Goal: Task Accomplishment & Management: Use online tool/utility

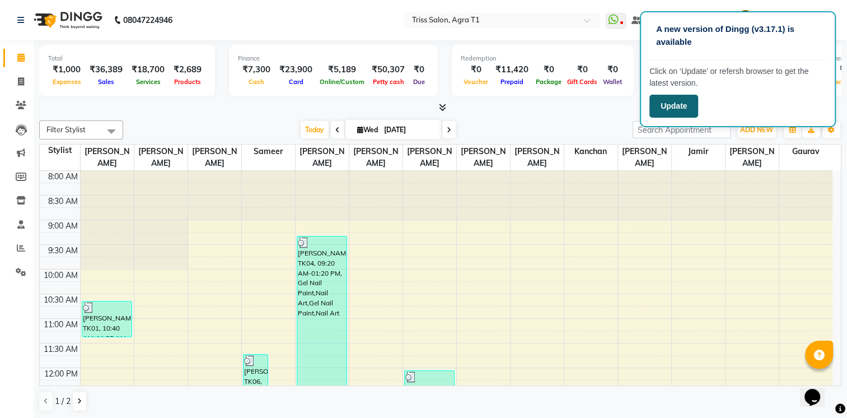
click at [653, 102] on button "Update" at bounding box center [674, 106] width 49 height 23
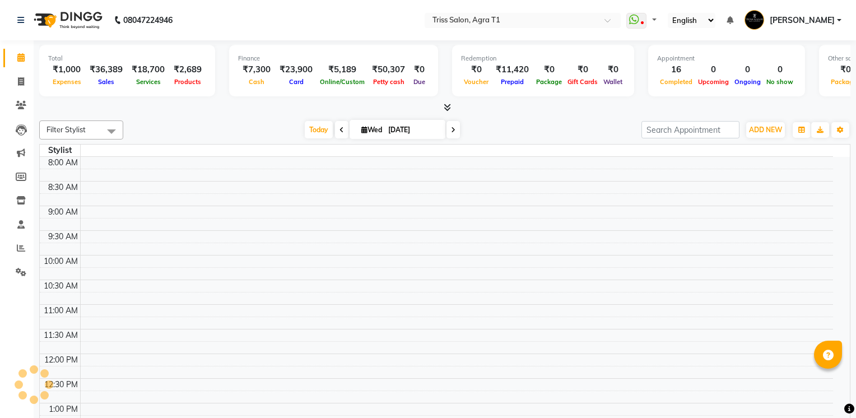
select select "en"
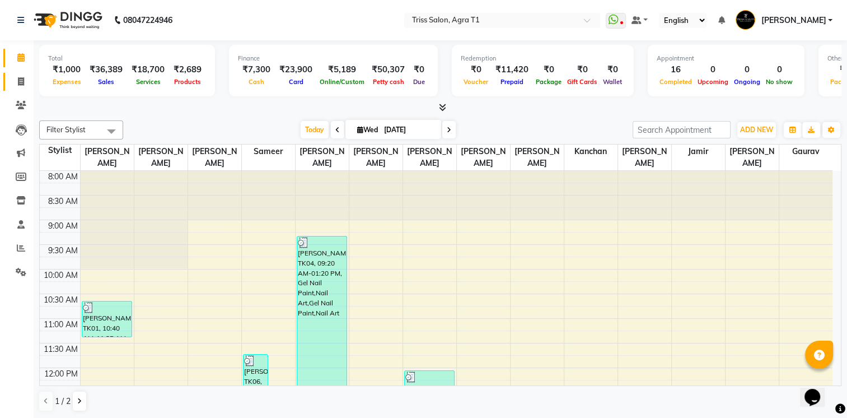
click at [25, 83] on span at bounding box center [21, 82] width 20 height 13
select select "service"
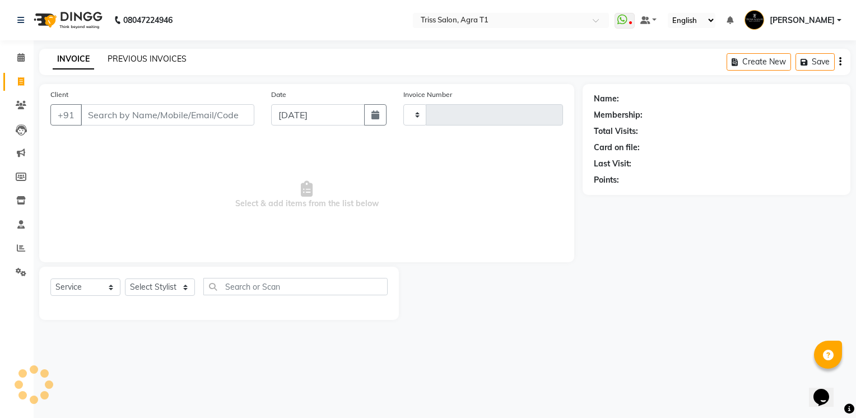
type input "6666"
select select "4300"
click at [141, 55] on link "PREVIOUS INVOICES" at bounding box center [147, 59] width 79 height 10
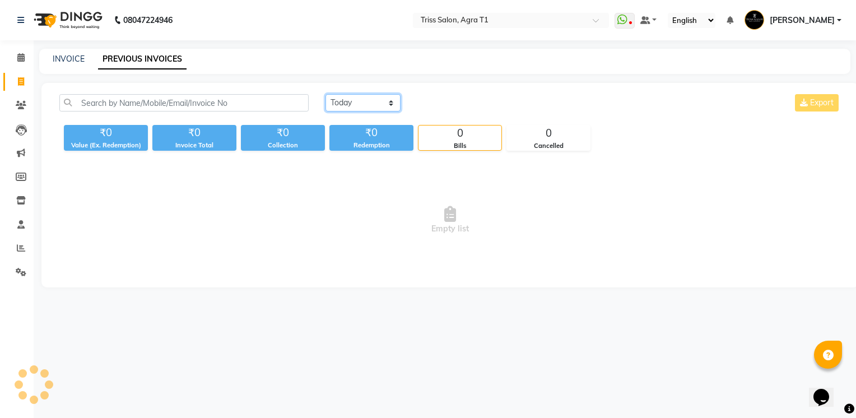
click at [357, 101] on select "Today Yesterday Custom Range" at bounding box center [362, 102] width 75 height 17
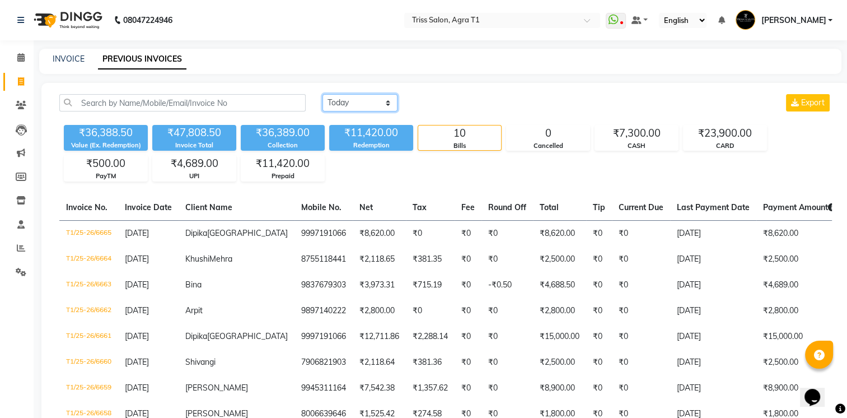
select select "range"
click at [323, 94] on select "Today Yesterday Custom Range" at bounding box center [360, 102] width 75 height 17
click at [441, 104] on input "[DATE]" at bounding box center [451, 103] width 78 height 16
select select "9"
select select "2025"
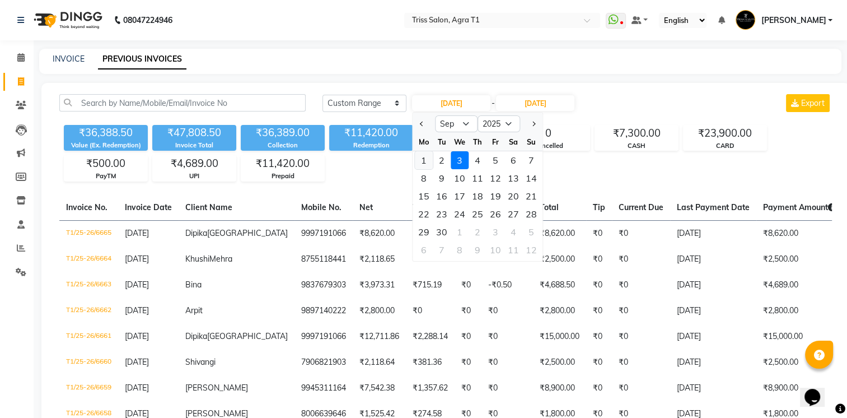
click at [426, 158] on div "1" at bounding box center [424, 160] width 18 height 18
type input "[DATE]"
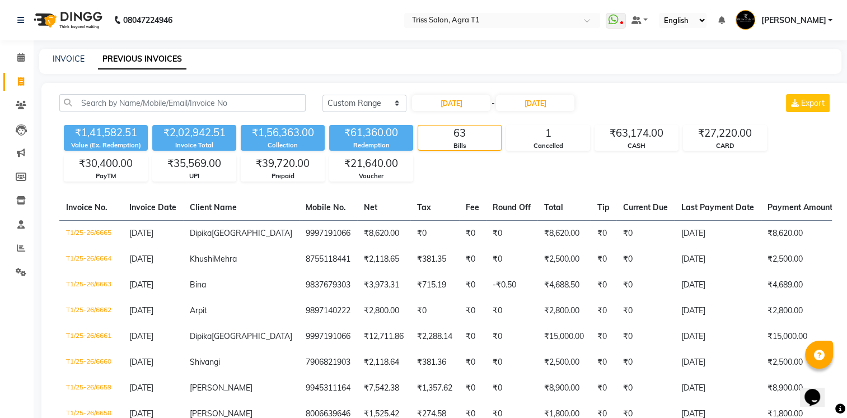
click at [528, 111] on div "01-09-2025 - 03-09-2025" at bounding box center [493, 103] width 165 height 18
click at [525, 102] on input "[DATE]" at bounding box center [535, 103] width 78 height 16
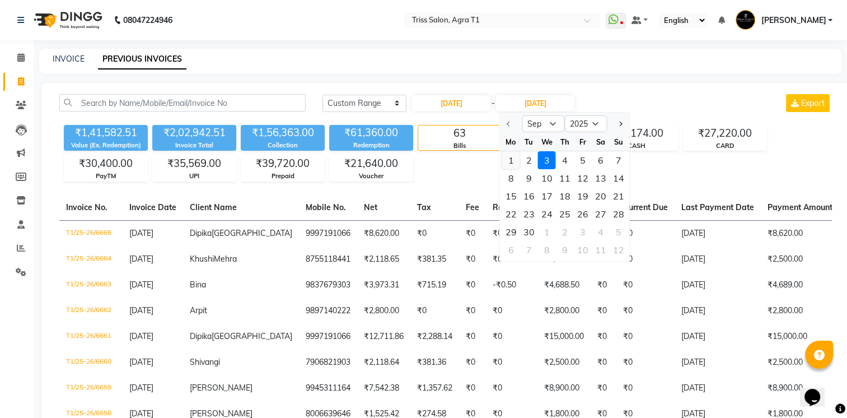
click at [515, 156] on div "1" at bounding box center [511, 160] width 18 height 18
type input "[DATE]"
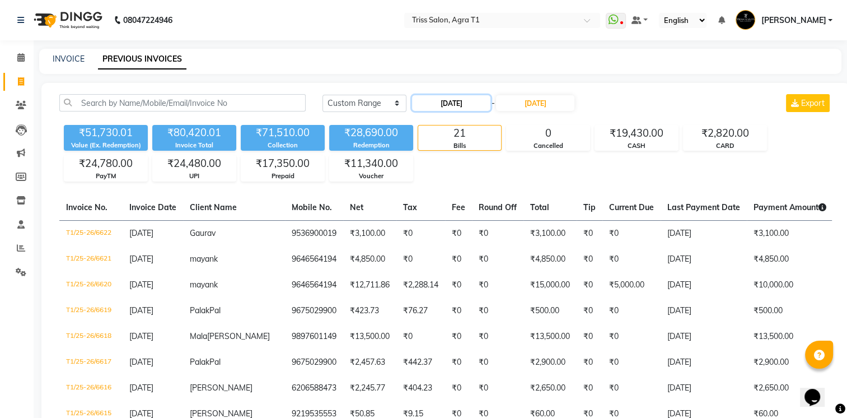
click at [457, 104] on input "[DATE]" at bounding box center [451, 103] width 78 height 16
select select "9"
select select "2025"
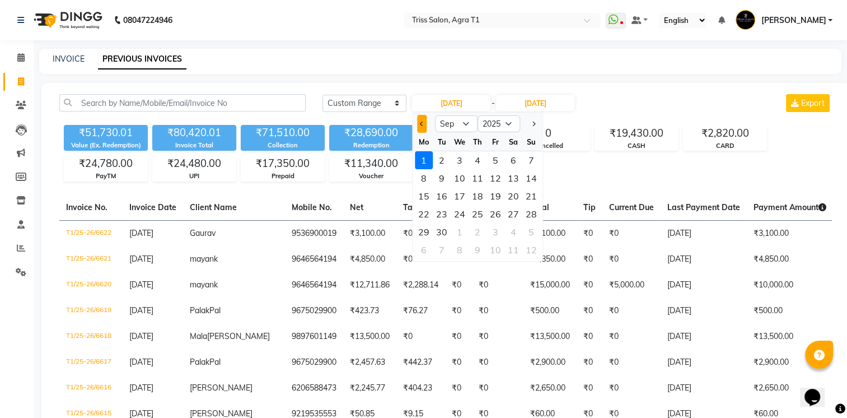
click at [421, 124] on span "Previous month" at bounding box center [422, 124] width 4 height 4
select select "8"
click at [533, 232] on div "31" at bounding box center [532, 232] width 18 height 18
type input "[DATE]"
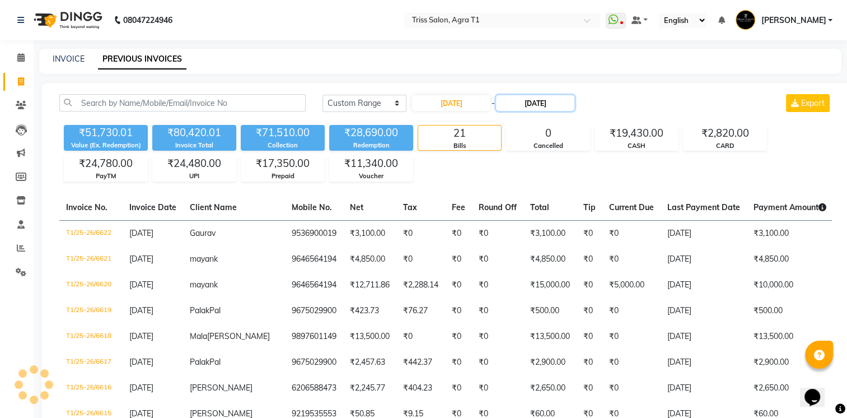
click at [527, 110] on input "[DATE]" at bounding box center [535, 103] width 78 height 16
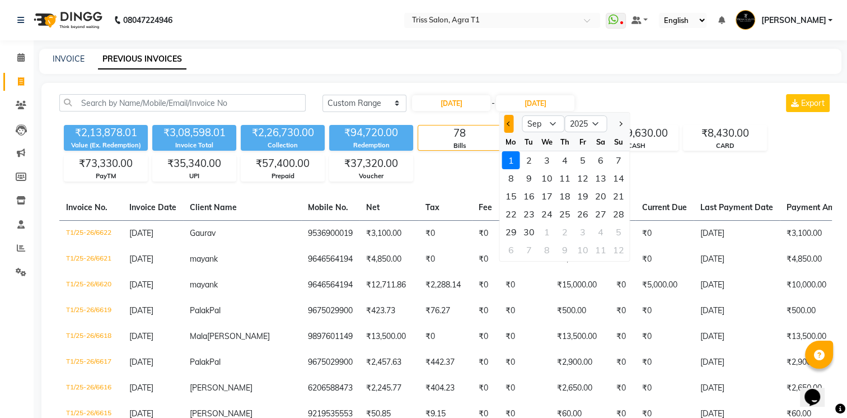
click at [509, 127] on button "Previous month" at bounding box center [509, 124] width 10 height 18
select select "8"
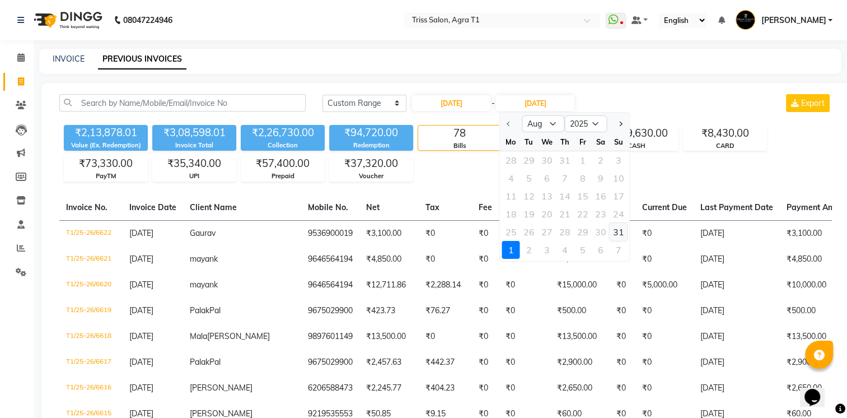
click at [615, 230] on div "31" at bounding box center [618, 232] width 18 height 18
type input "[DATE]"
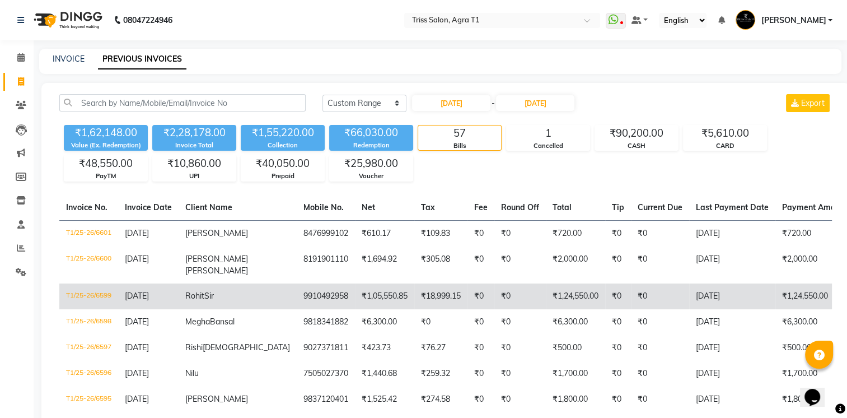
click at [631, 287] on td "₹0" at bounding box center [660, 296] width 58 height 26
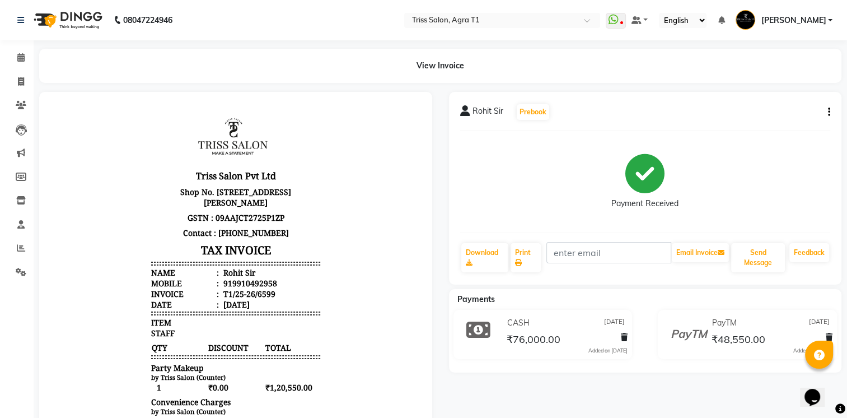
click at [829, 112] on icon "button" at bounding box center [829, 112] width 2 height 1
click at [763, 101] on div "Split Service Amount" at bounding box center [773, 98] width 77 height 14
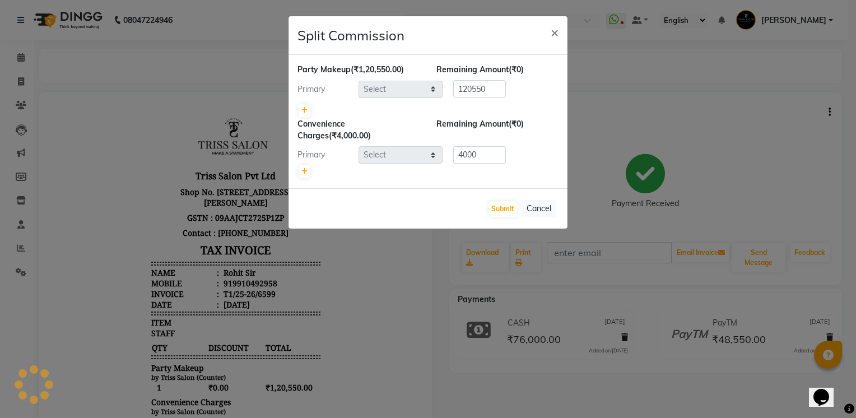
select select "14700"
click at [299, 111] on link at bounding box center [305, 110] width 12 height 13
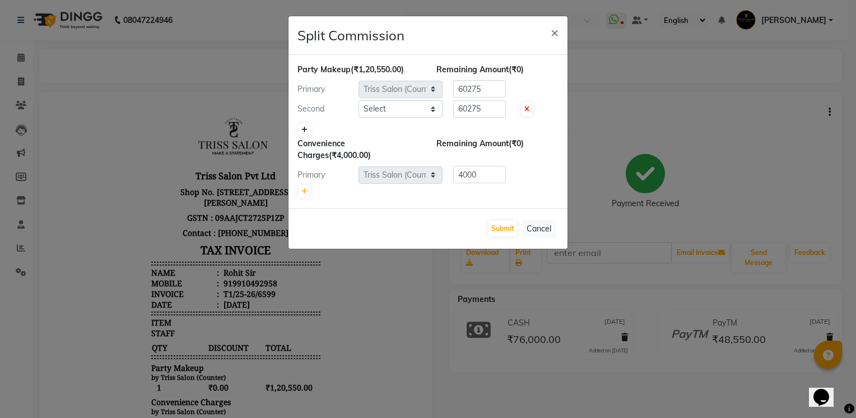
click at [304, 127] on icon at bounding box center [304, 130] width 6 height 7
type input "40183.33"
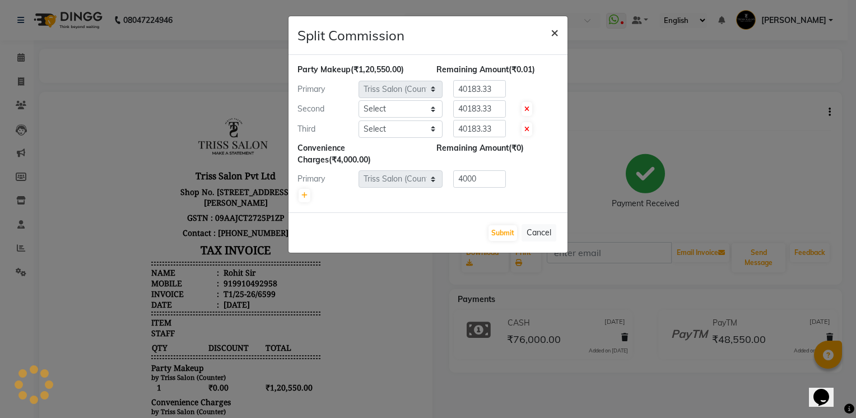
click at [549, 37] on button "×" at bounding box center [555, 31] width 26 height 31
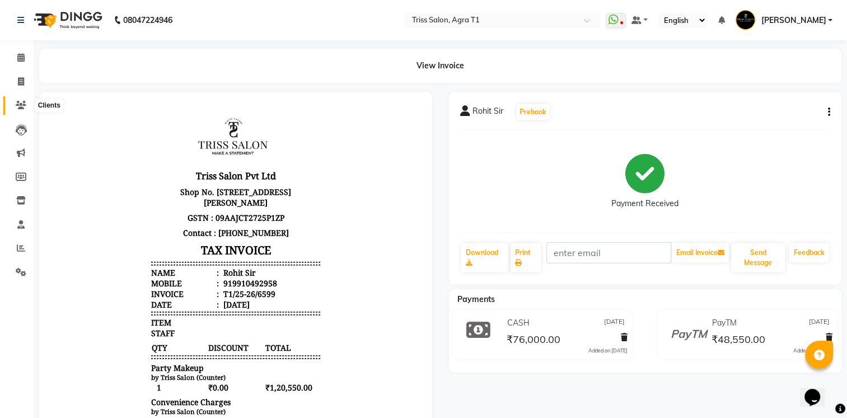
click at [20, 106] on icon at bounding box center [21, 105] width 11 height 8
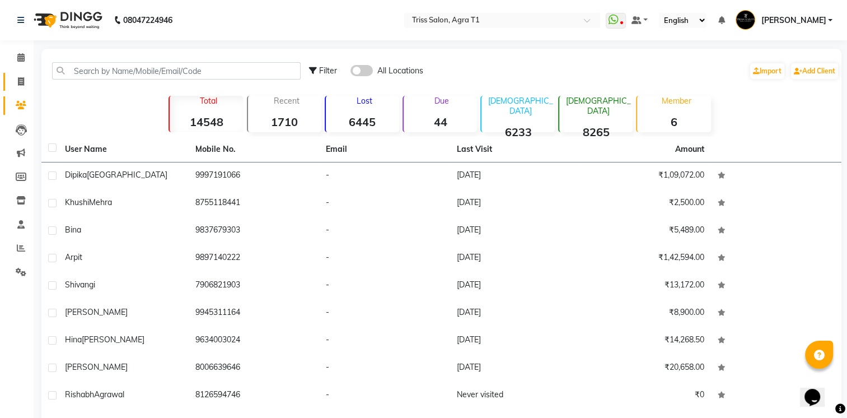
click at [20, 84] on icon at bounding box center [21, 81] width 6 height 8
select select "service"
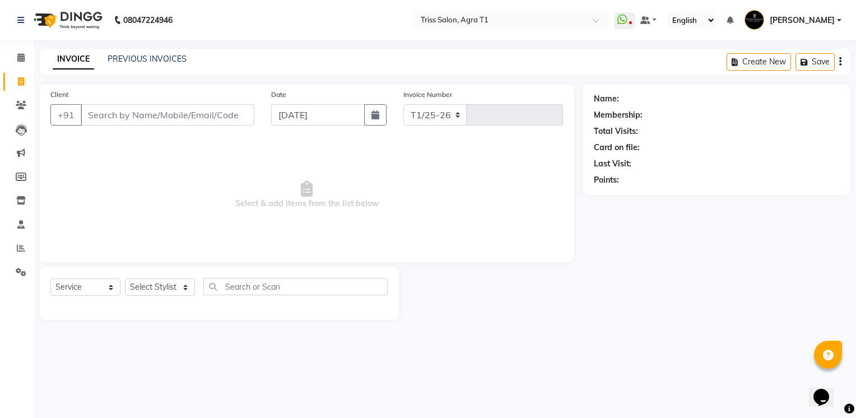
select select "4300"
type input "6666"
click at [85, 22] on img at bounding box center [67, 19] width 77 height 31
